Goal: Task Accomplishment & Management: Manage account settings

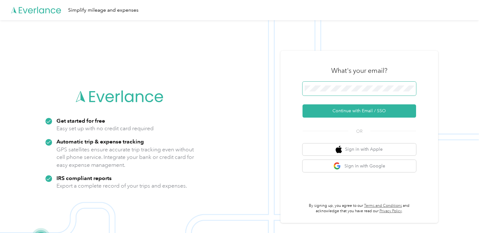
click at [370, 93] on span at bounding box center [358, 89] width 113 height 14
click at [302, 104] on button "Continue with Email / SSO" at bounding box center [358, 110] width 113 height 13
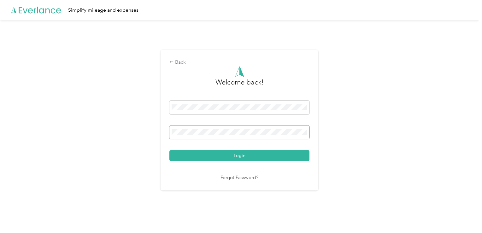
click at [275, 136] on span at bounding box center [239, 132] width 140 height 14
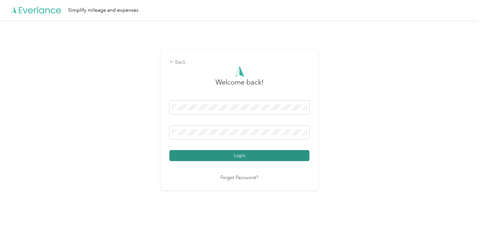
click at [229, 152] on button "Login" at bounding box center [239, 155] width 140 height 11
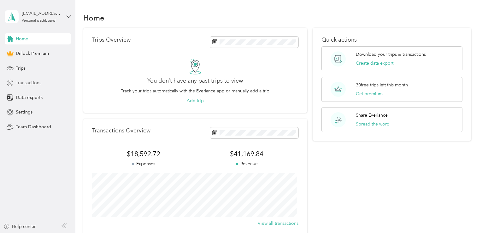
click at [46, 79] on div "Transactions" at bounding box center [38, 82] width 66 height 11
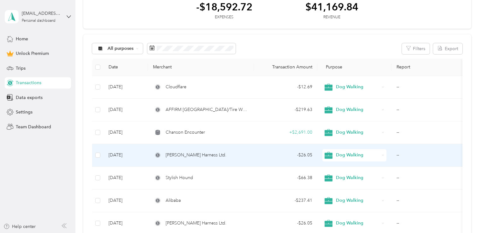
scroll to position [62, 0]
